Goal: Obtain resource: Download file/media

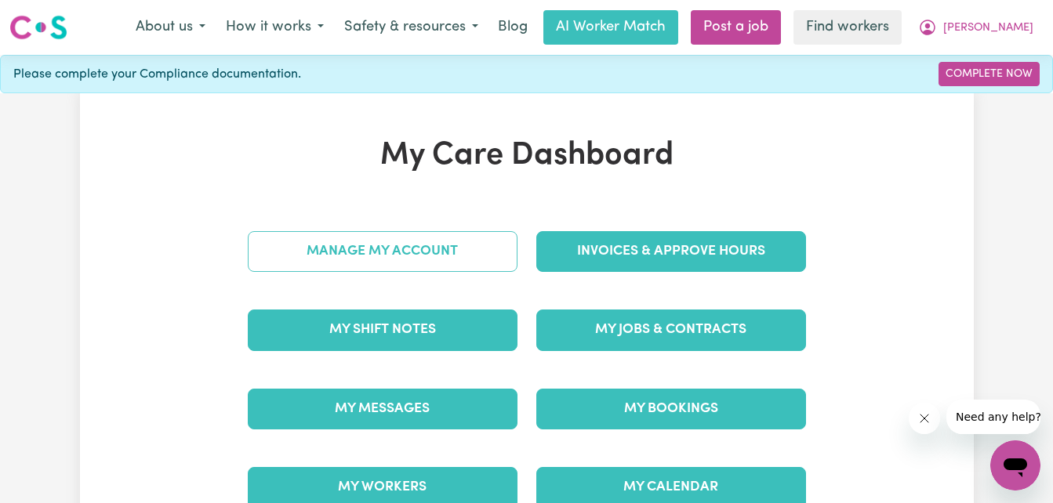
click at [365, 250] on link "Manage My Account" at bounding box center [383, 251] width 270 height 41
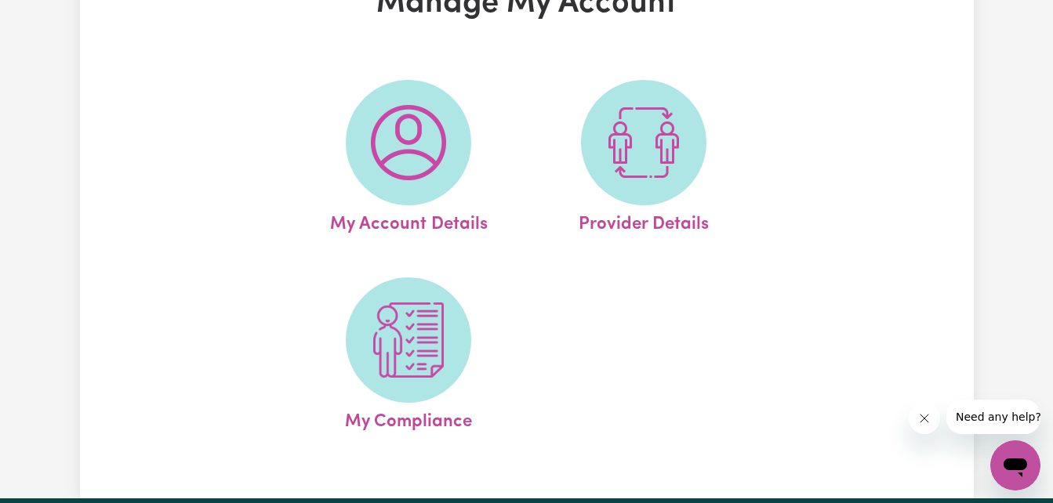
scroll to position [235, 0]
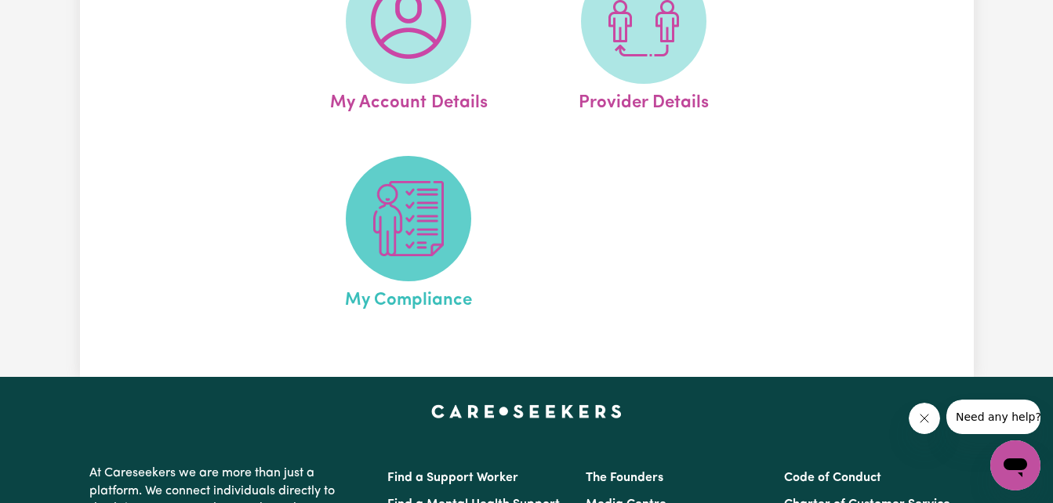
click at [414, 248] on img at bounding box center [408, 218] width 75 height 75
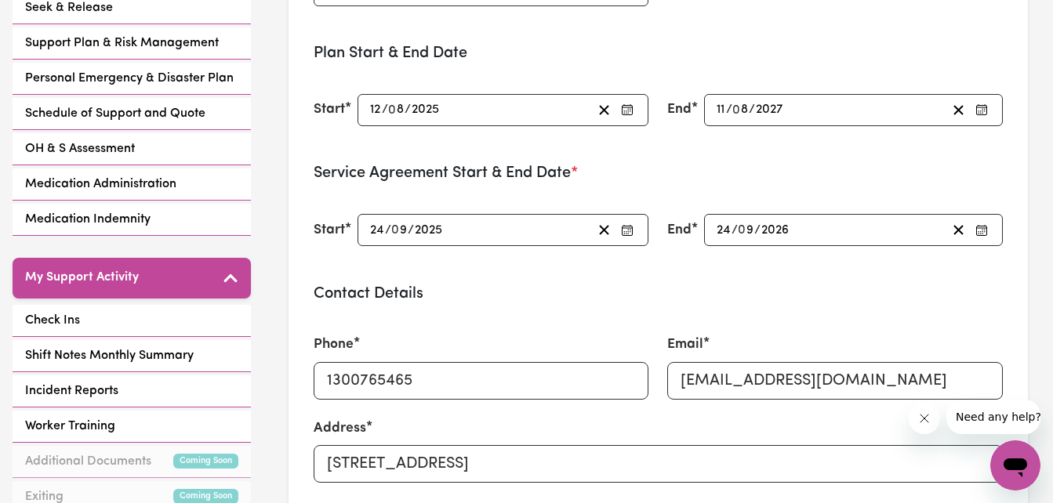
scroll to position [470, 0]
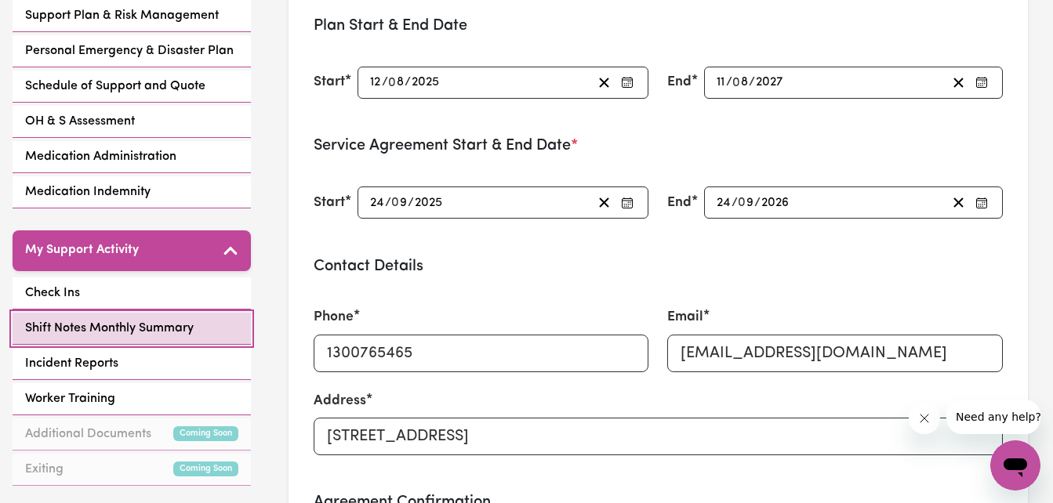
click at [97, 319] on span "Shift Notes Monthly Summary" at bounding box center [109, 328] width 169 height 19
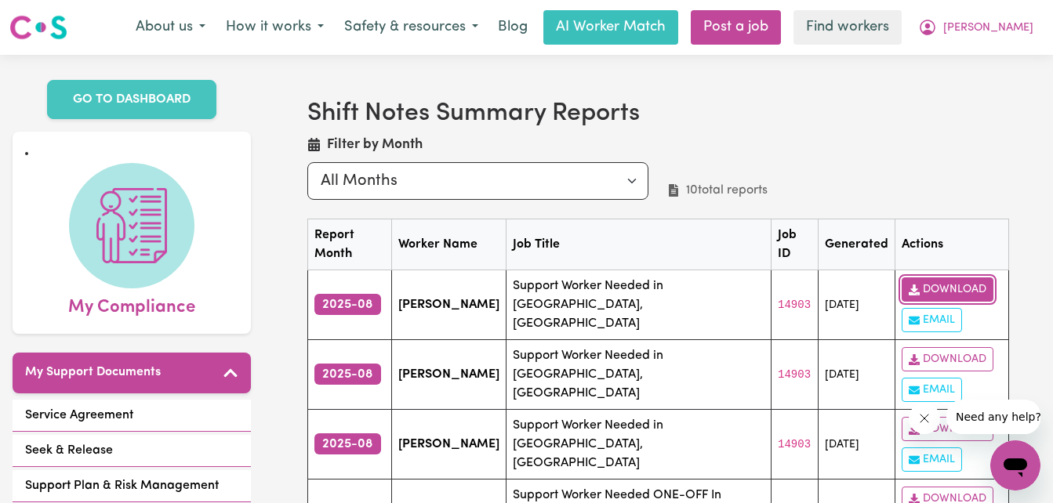
click at [930, 291] on link "Download" at bounding box center [947, 289] width 92 height 24
